Goal: Task Accomplishment & Management: Use online tool/utility

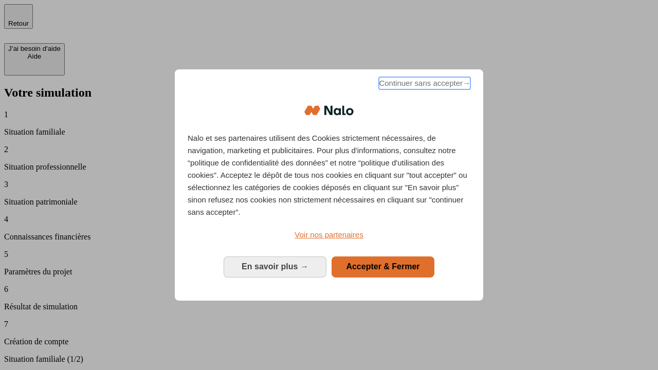
click at [424, 85] on span "Continuer sans accepter →" at bounding box center [425, 83] width 92 height 12
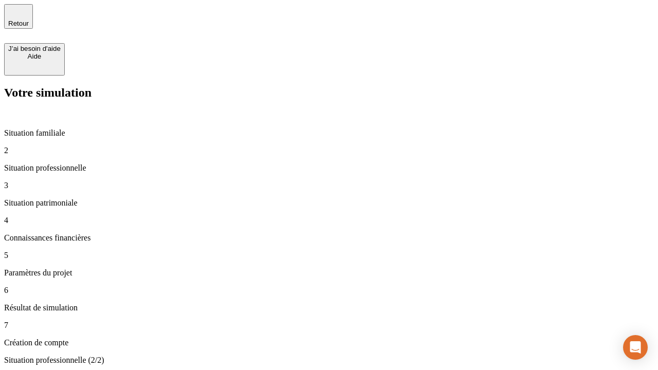
type input "30 000"
type input "1 000"
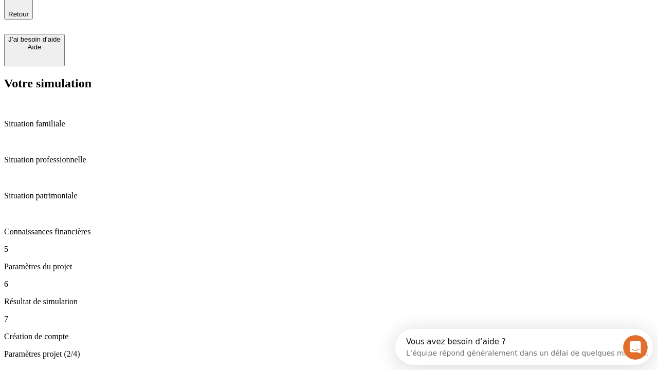
type input "65"
type input "5 000"
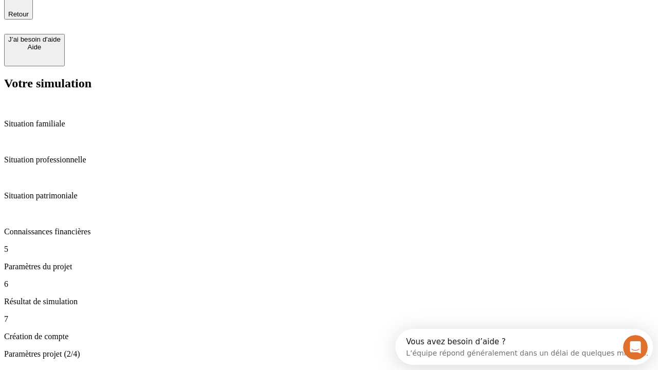
type input "640"
